Goal: Task Accomplishment & Management: Use online tool/utility

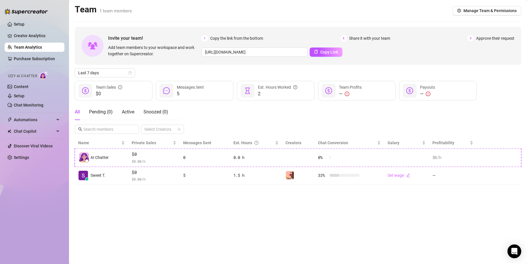
click at [321, 230] on main "Team 1 team members Manage Team & Permissions Invite your team! Add team member…" at bounding box center [298, 132] width 458 height 264
click at [41, 103] on link "Chat Monitoring" at bounding box center [29, 105] width 30 height 5
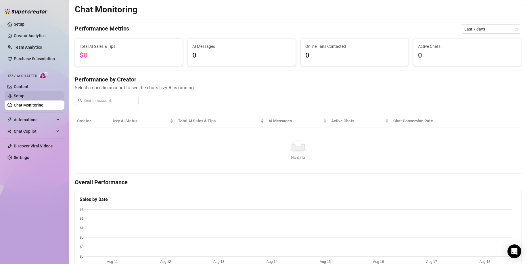
click at [24, 93] on link "Setup" at bounding box center [19, 95] width 11 height 5
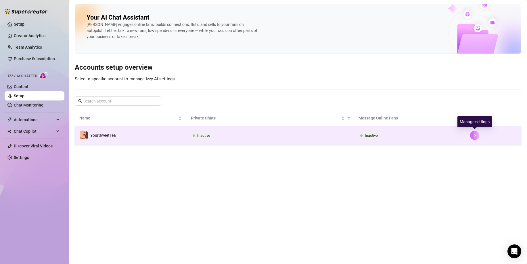
click at [474, 135] on icon "right" at bounding box center [475, 135] width 4 height 4
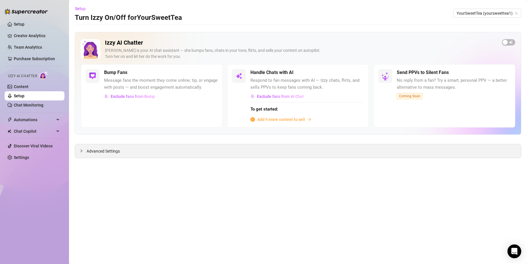
click at [81, 148] on div at bounding box center [83, 151] width 7 height 6
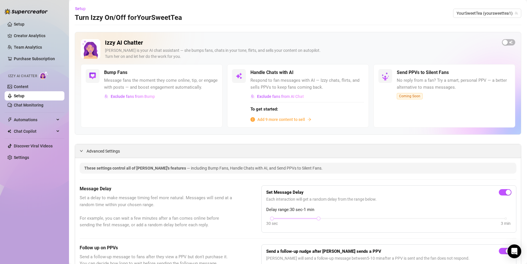
click at [84, 150] on div at bounding box center [83, 151] width 7 height 6
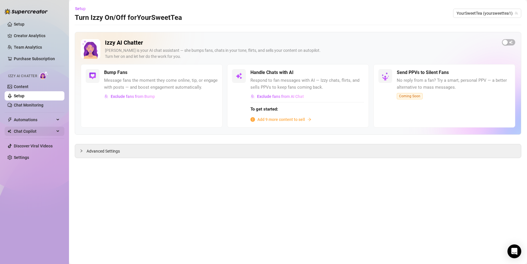
click at [37, 133] on span "Chat Copilot" at bounding box center [34, 131] width 41 height 9
